Goal: Find specific page/section: Find specific page/section

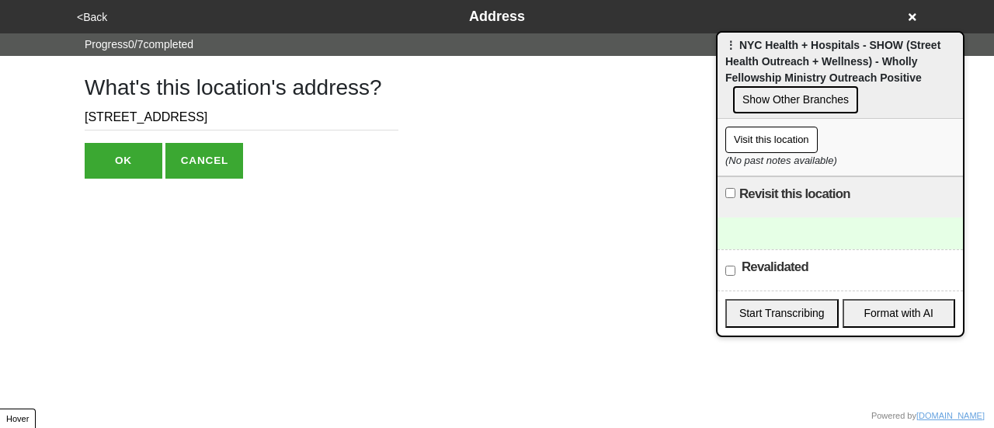
click at [92, 15] on button "<Back" at bounding box center [92, 18] width 40 height 18
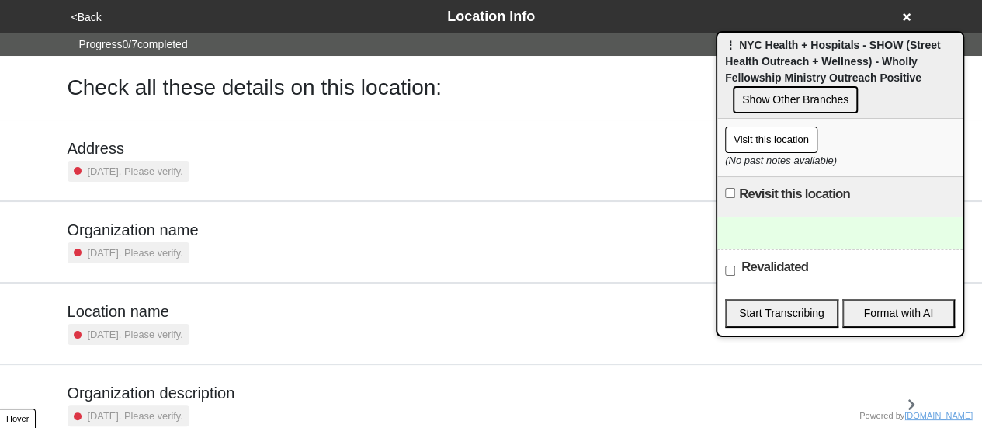
click at [910, 17] on div "<Back Location Info" at bounding box center [492, 16] width 850 height 21
click at [899, 18] on div "<Back Location Info" at bounding box center [492, 16] width 850 height 21
click at [902, 15] on div "<Back Location Info" at bounding box center [492, 16] width 850 height 21
click at [904, 17] on icon at bounding box center [907, 17] width 8 height 11
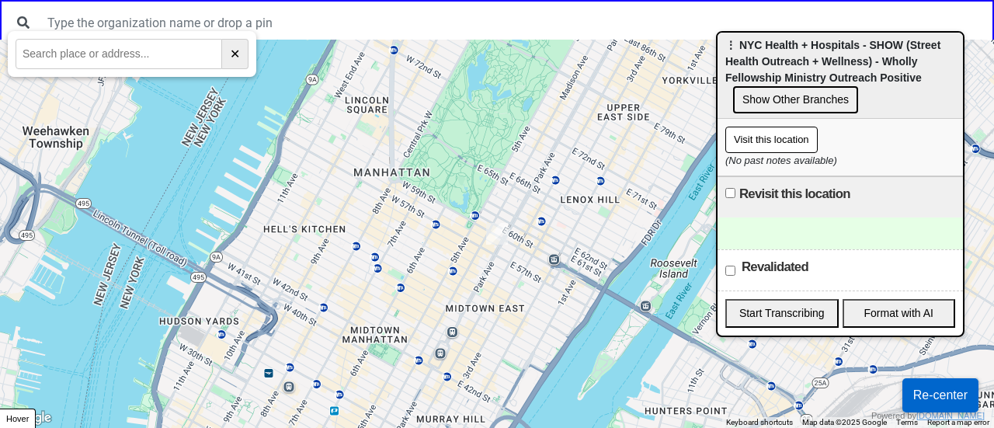
paste input "[PERSON_NAME][GEOGRAPHIC_DATA] ([GEOGRAPHIC_DATA])"
type input "[PERSON_NAME][GEOGRAPHIC_DATA] ([GEOGRAPHIC_DATA])"
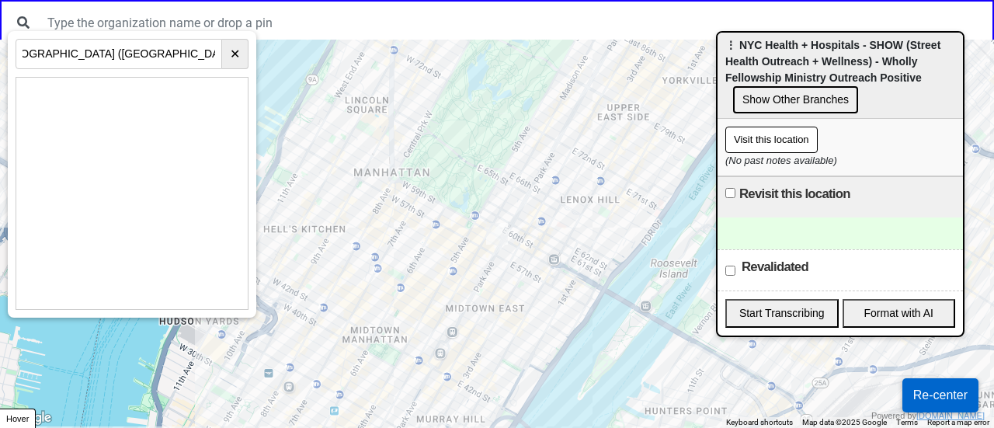
scroll to position [0, 0]
